Goal: Browse casually: Explore the website without a specific task or goal

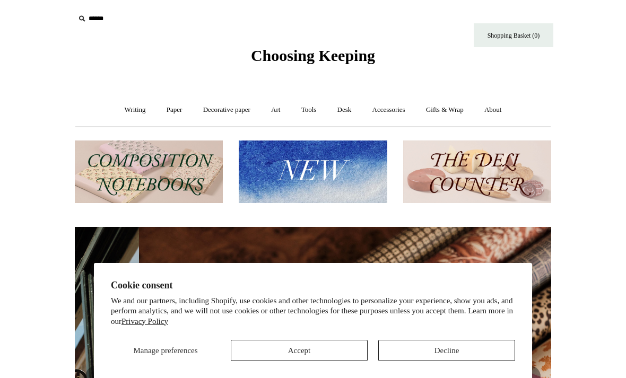
scroll to position [0, 953]
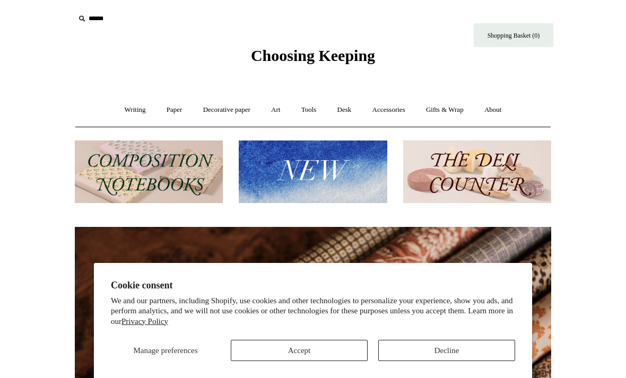
click at [453, 350] on button "Decline" at bounding box center [446, 350] width 137 height 21
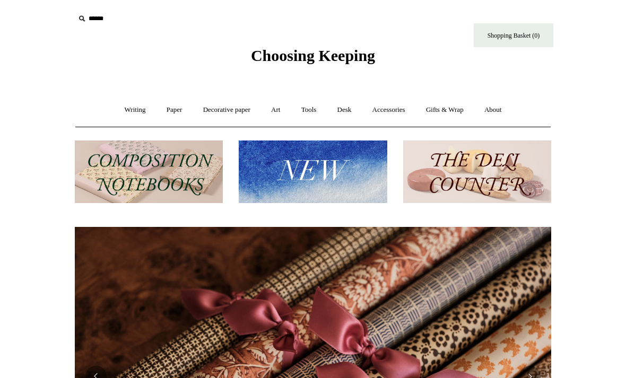
click at [343, 174] on img at bounding box center [313, 172] width 148 height 63
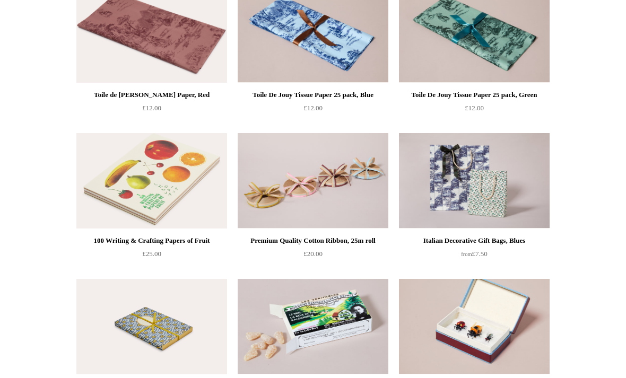
scroll to position [1611, 0]
click at [171, 197] on img at bounding box center [151, 181] width 151 height 96
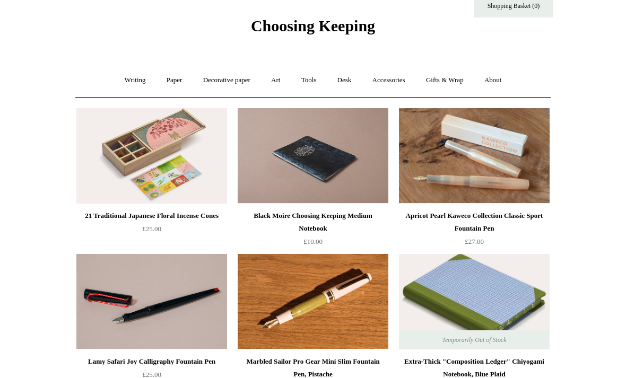
scroll to position [0, 0]
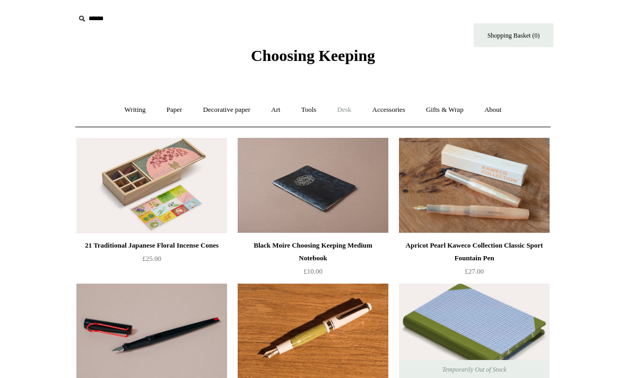
click at [352, 112] on link "Desk +" at bounding box center [344, 110] width 33 height 28
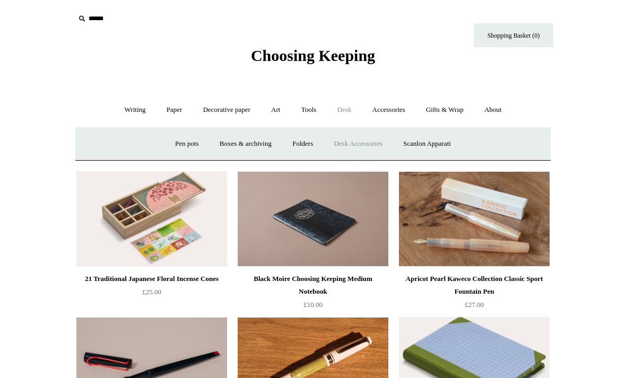
click at [377, 144] on link "Desk Accessories" at bounding box center [357, 144] width 67 height 28
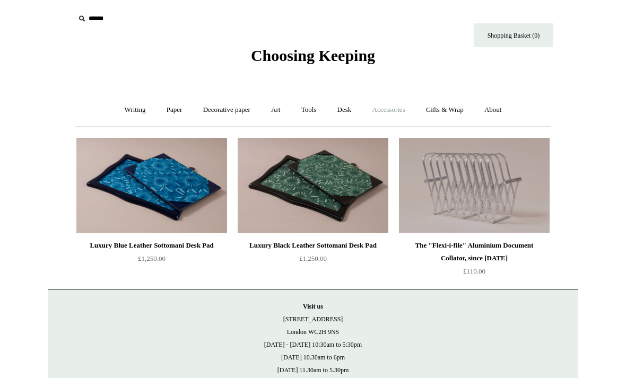
click at [402, 115] on link "Accessories +" at bounding box center [389, 110] width 52 height 28
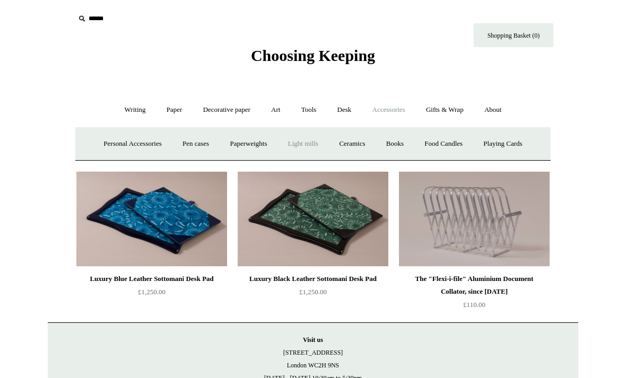
click at [310, 150] on link "Light mills" at bounding box center [303, 144] width 49 height 28
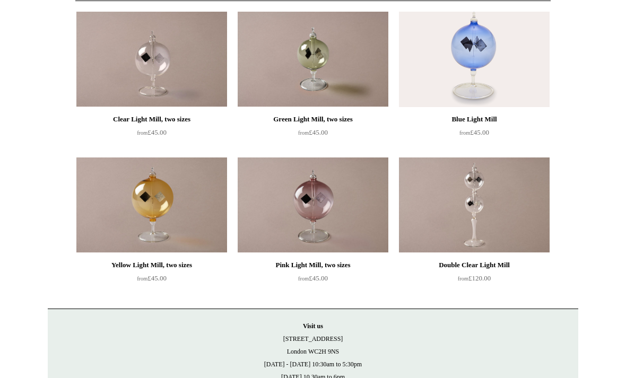
scroll to position [129, 0]
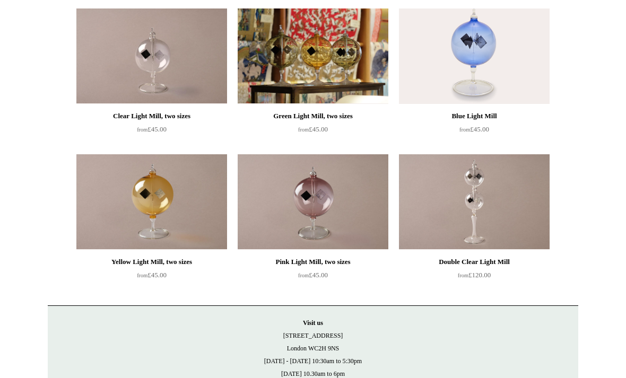
click at [345, 62] on img at bounding box center [313, 56] width 151 height 96
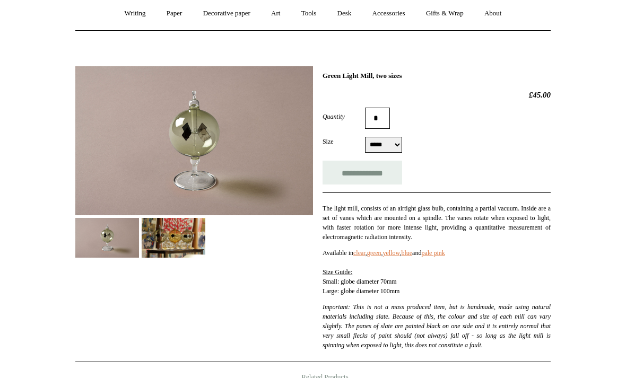
scroll to position [96, 0]
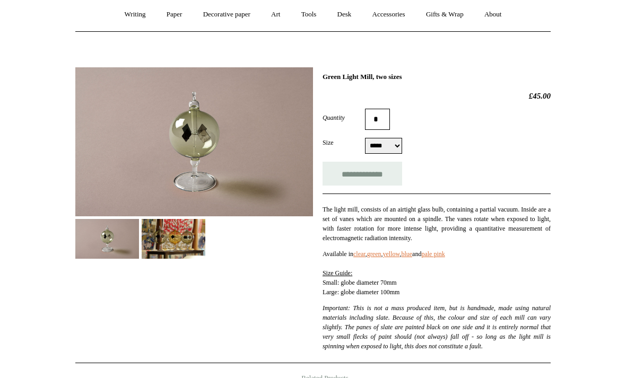
click at [195, 241] on img at bounding box center [174, 239] width 64 height 40
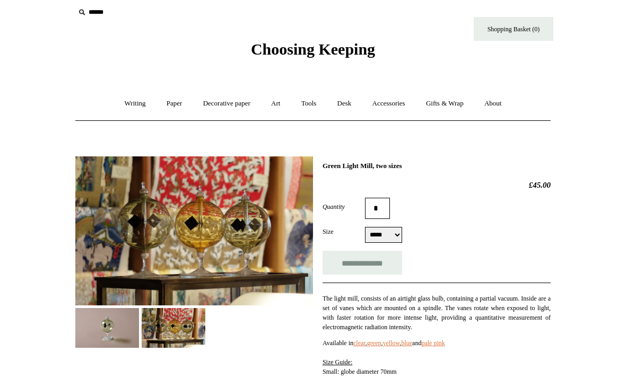
scroll to position [0, 0]
